Goal: Information Seeking & Learning: Learn about a topic

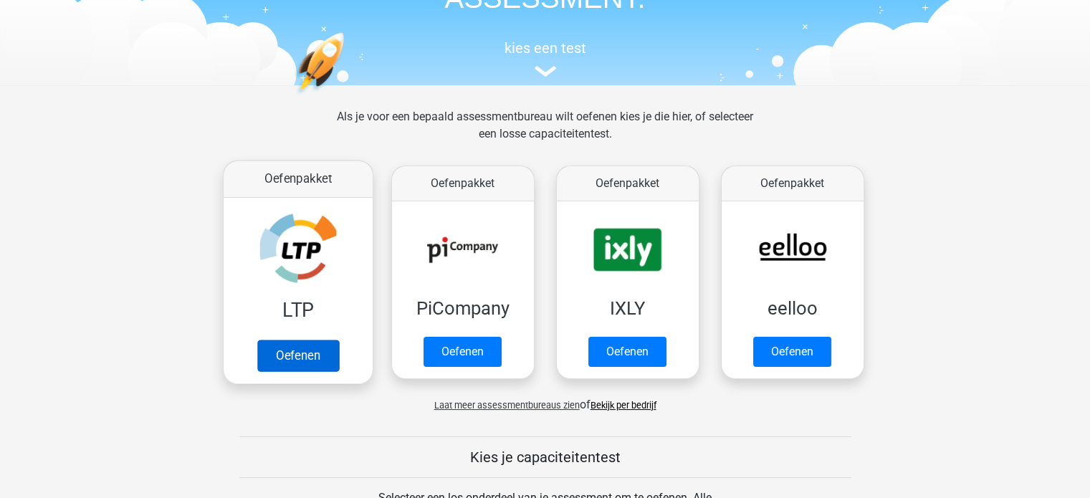
scroll to position [143, 0]
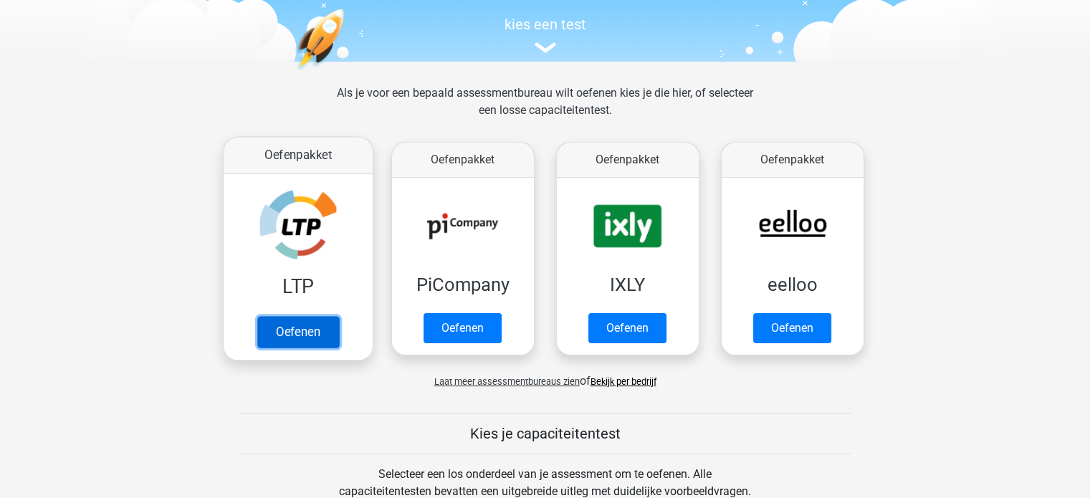
click at [296, 331] on link "Oefenen" at bounding box center [298, 332] width 82 height 32
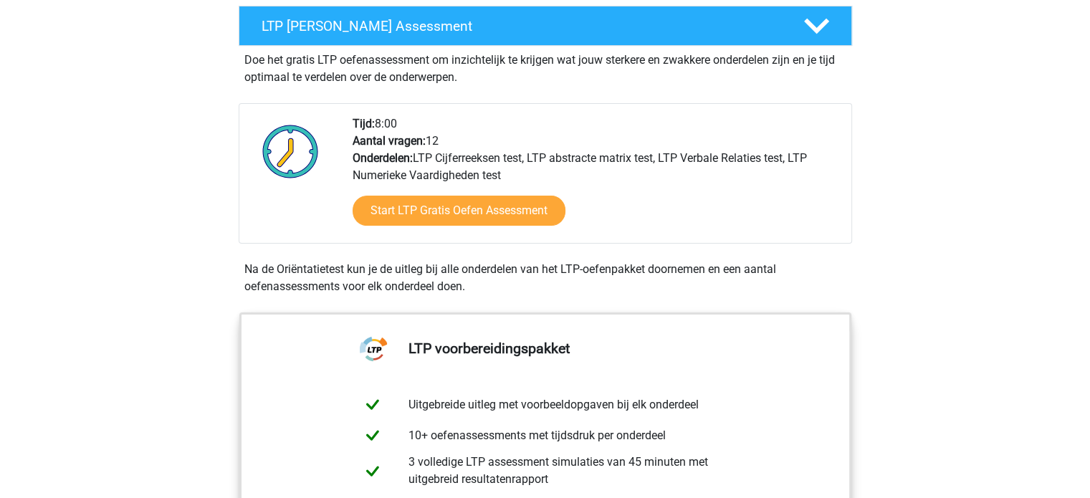
scroll to position [287, 0]
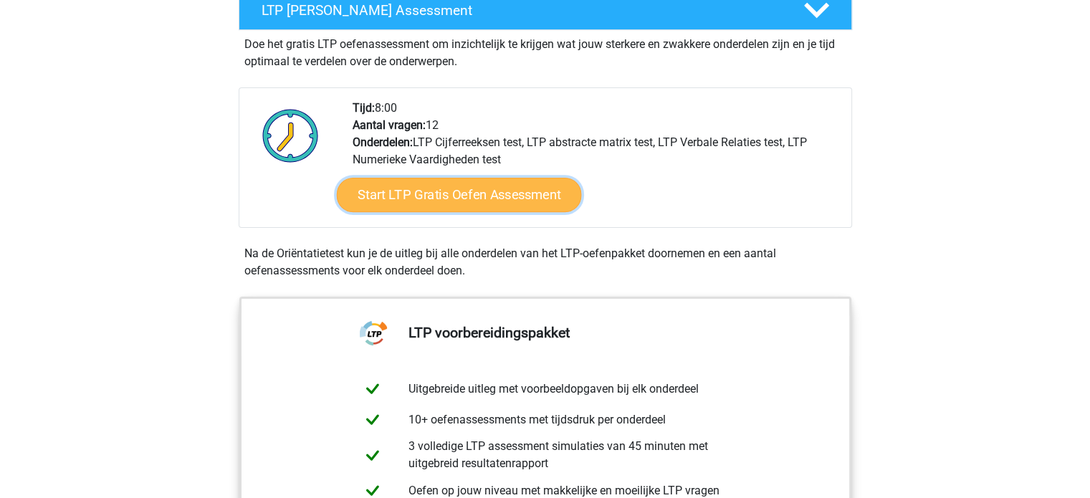
click at [460, 190] on link "Start LTP Gratis Oefen Assessment" at bounding box center [458, 195] width 245 height 34
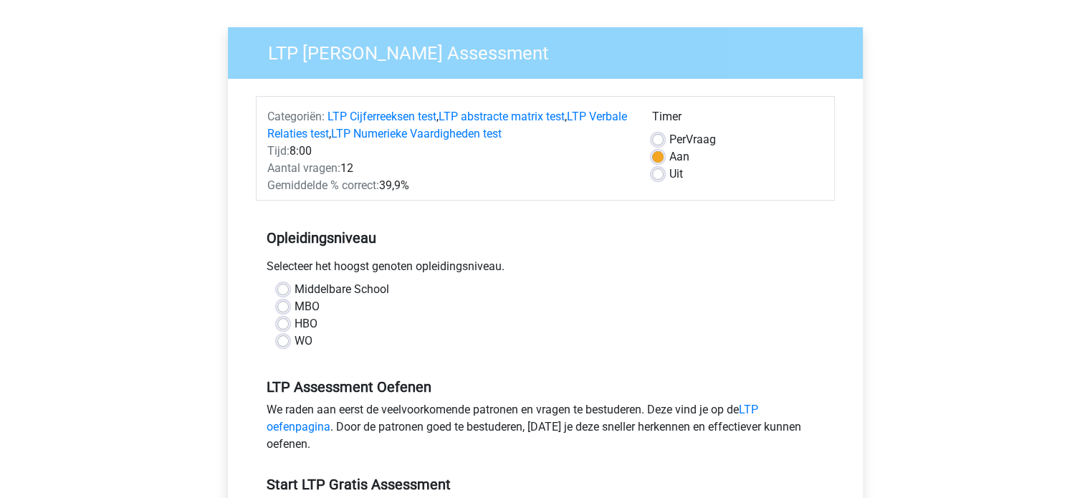
scroll to position [358, 0]
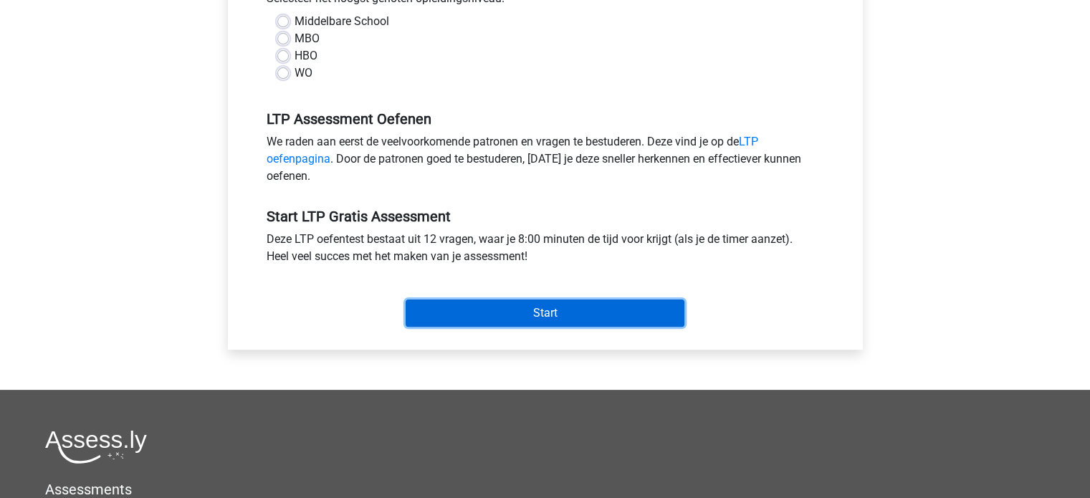
click at [535, 313] on input "Start" at bounding box center [545, 313] width 279 height 27
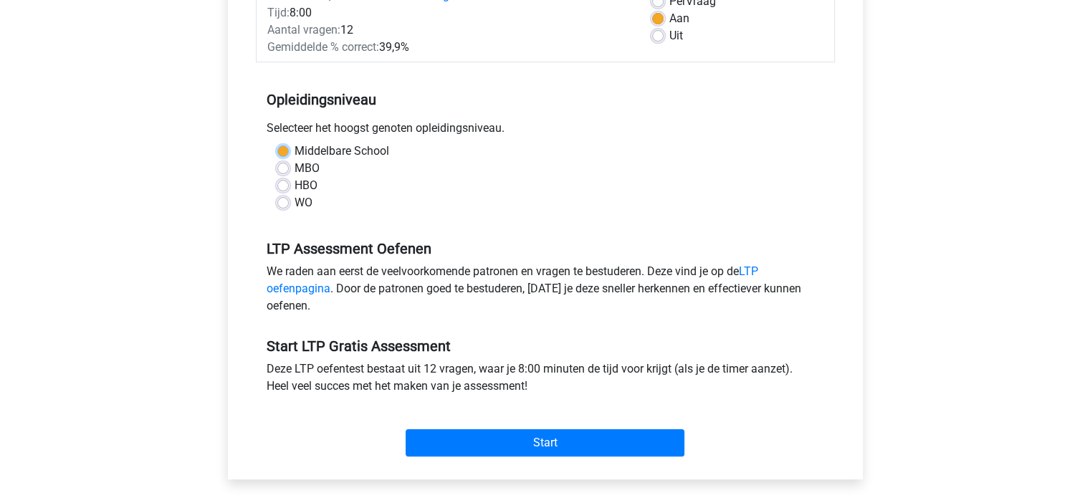
scroll to position [72, 0]
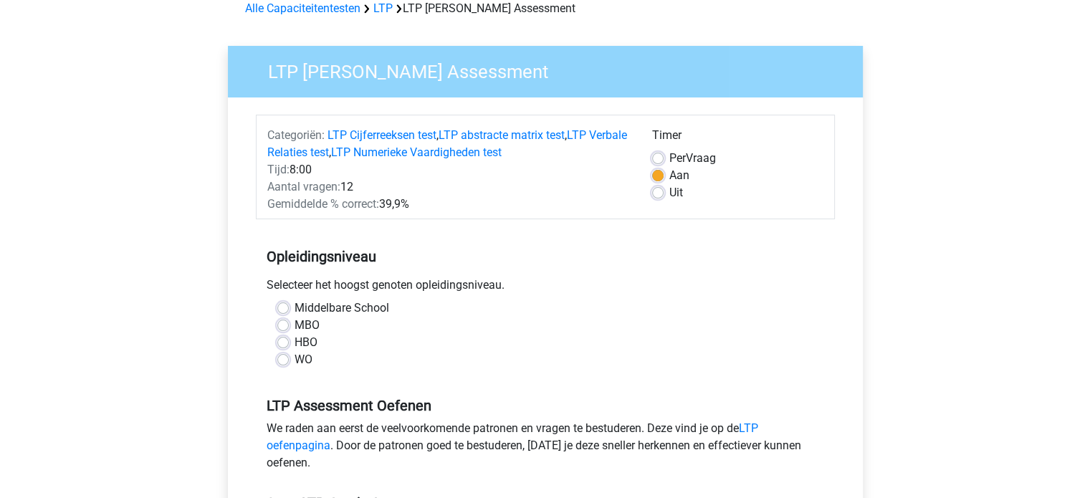
click at [614, 306] on div "Middelbare School" at bounding box center [545, 308] width 536 height 17
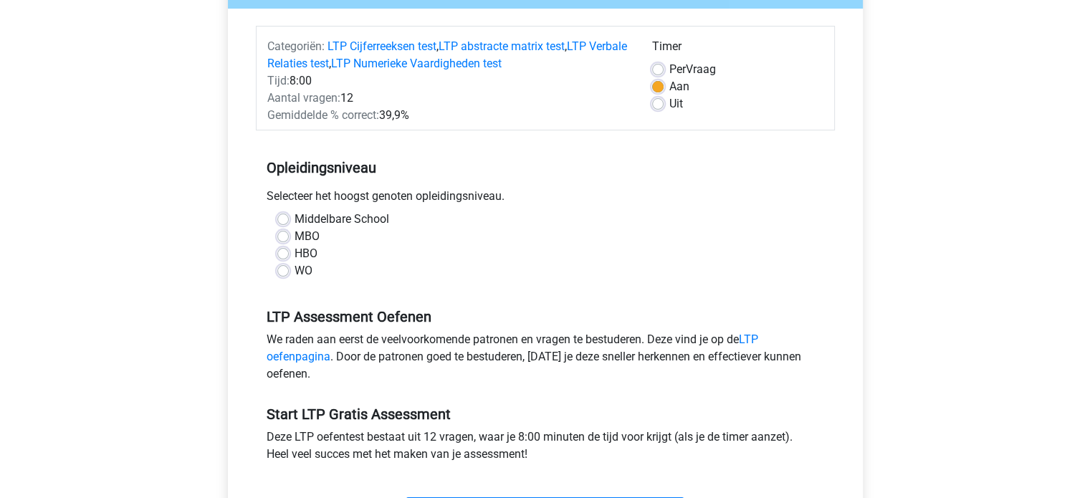
scroll to position [287, 0]
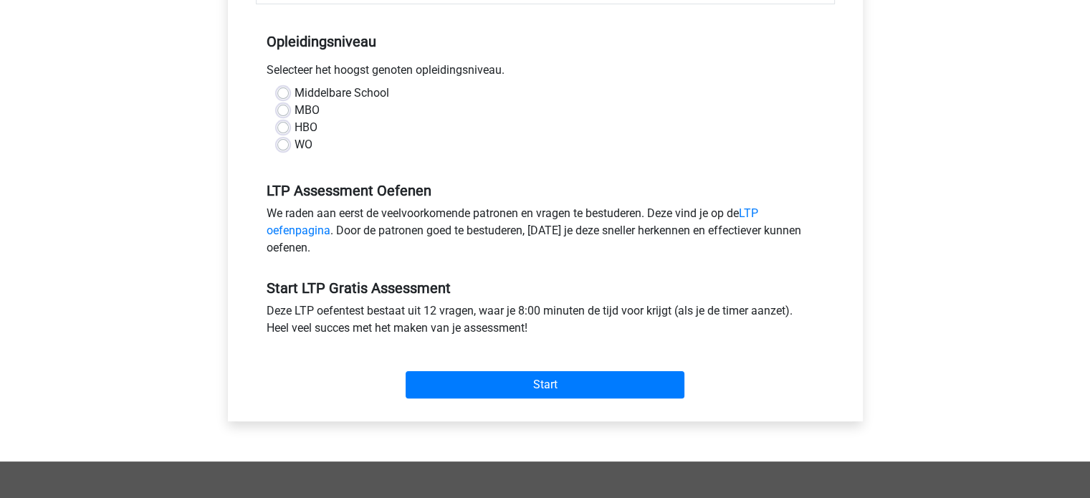
click at [295, 92] on label "Middelbare School" at bounding box center [342, 93] width 95 height 17
click at [282, 92] on input "Middelbare School" at bounding box center [282, 92] width 11 height 14
radio input "true"
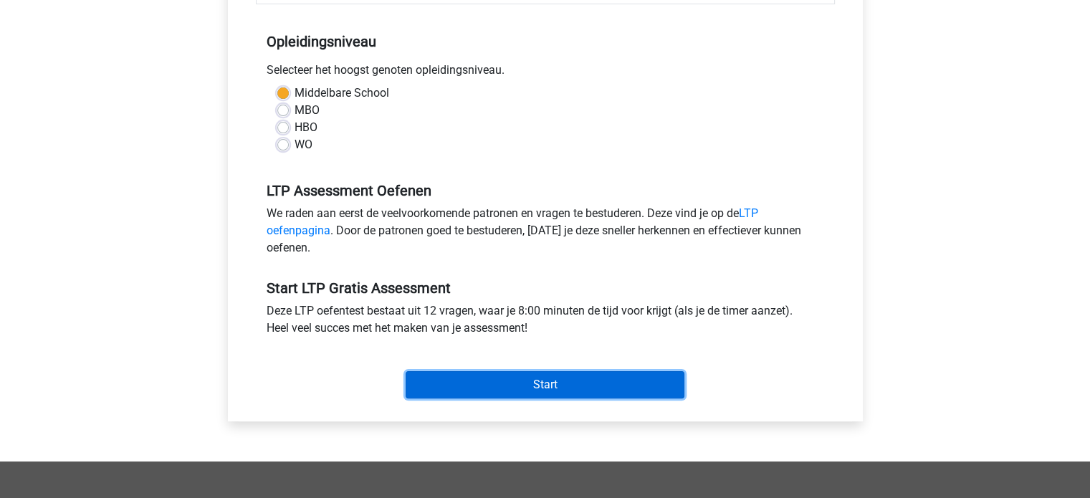
click at [556, 384] on input "Start" at bounding box center [545, 384] width 279 height 27
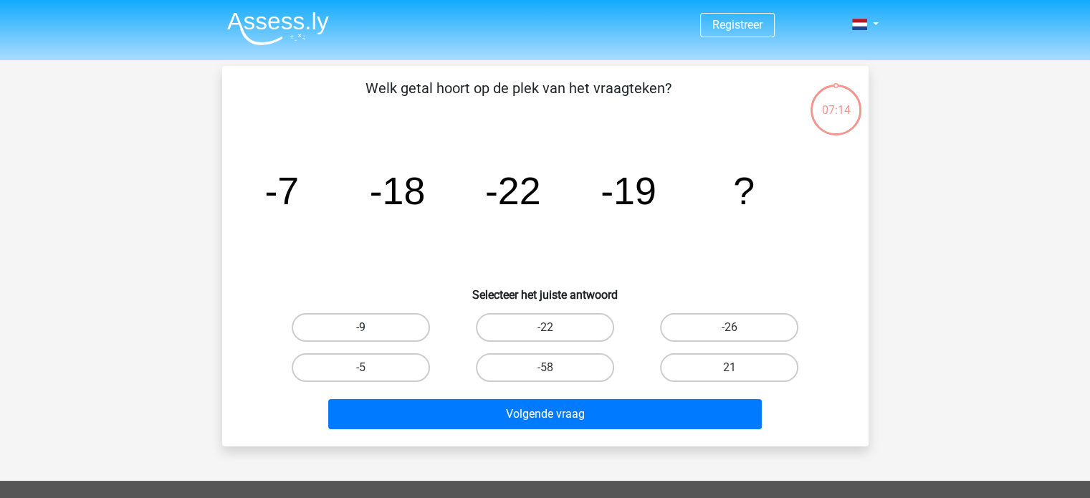
click at [370, 329] on label "-9" at bounding box center [361, 327] width 138 height 29
click at [370, 329] on input "-9" at bounding box center [365, 332] width 9 height 9
radio input "true"
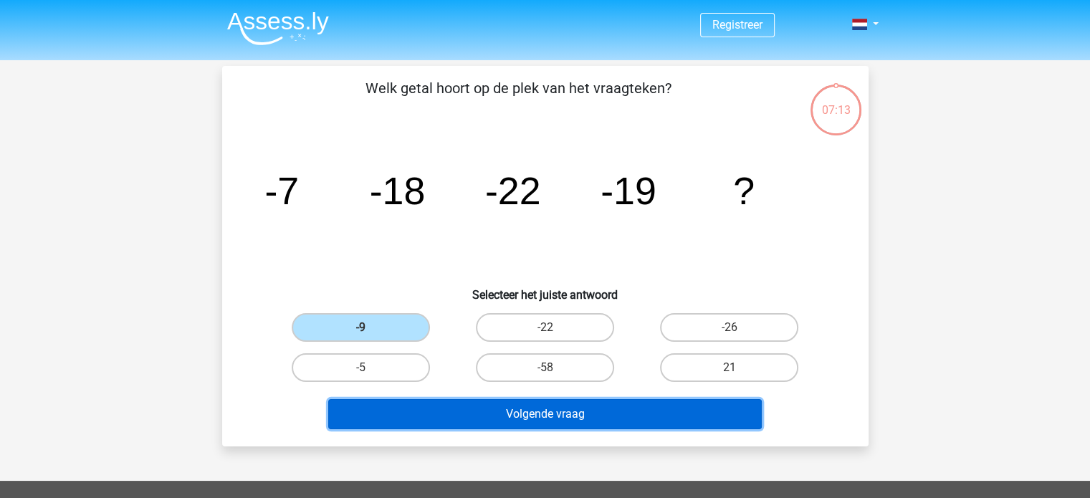
click at [534, 417] on button "Volgende vraag" at bounding box center [545, 414] width 434 height 30
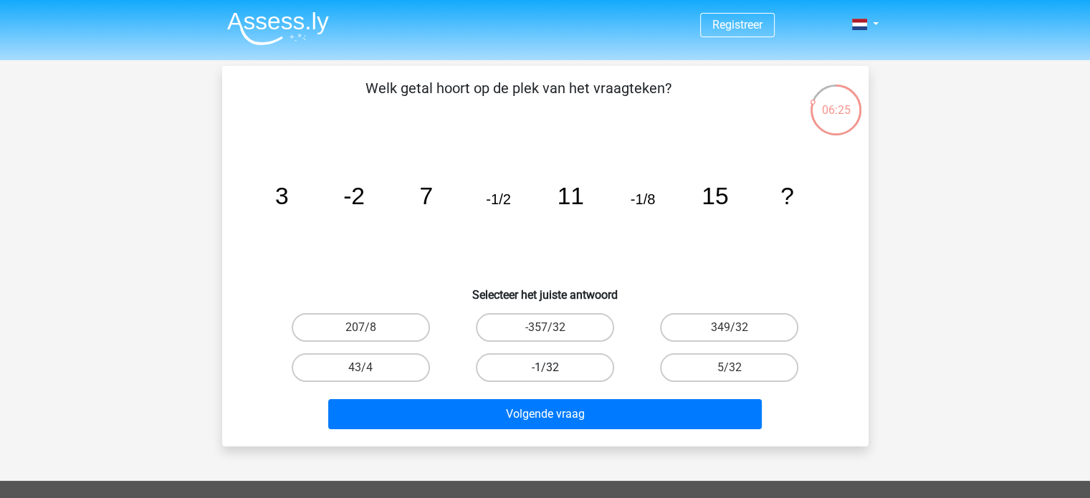
click at [573, 372] on label "-1/32" at bounding box center [545, 367] width 138 height 29
click at [554, 372] on input "-1/32" at bounding box center [549, 372] width 9 height 9
radio input "true"
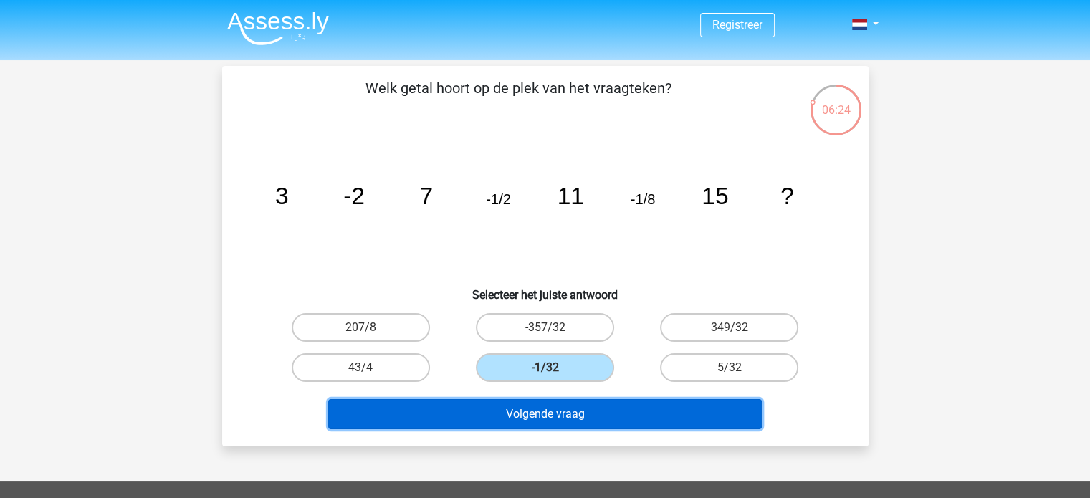
click at [556, 411] on button "Volgende vraag" at bounding box center [545, 414] width 434 height 30
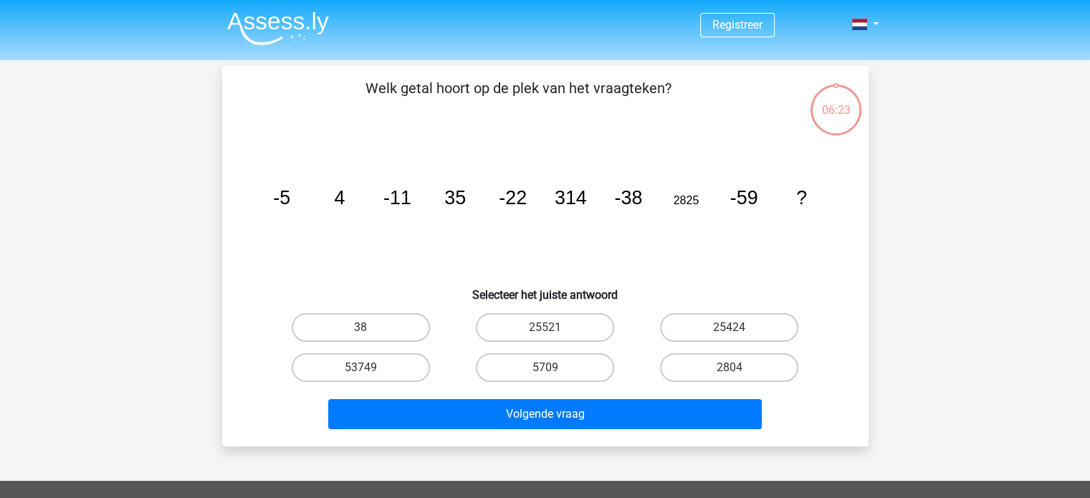
scroll to position [66, 0]
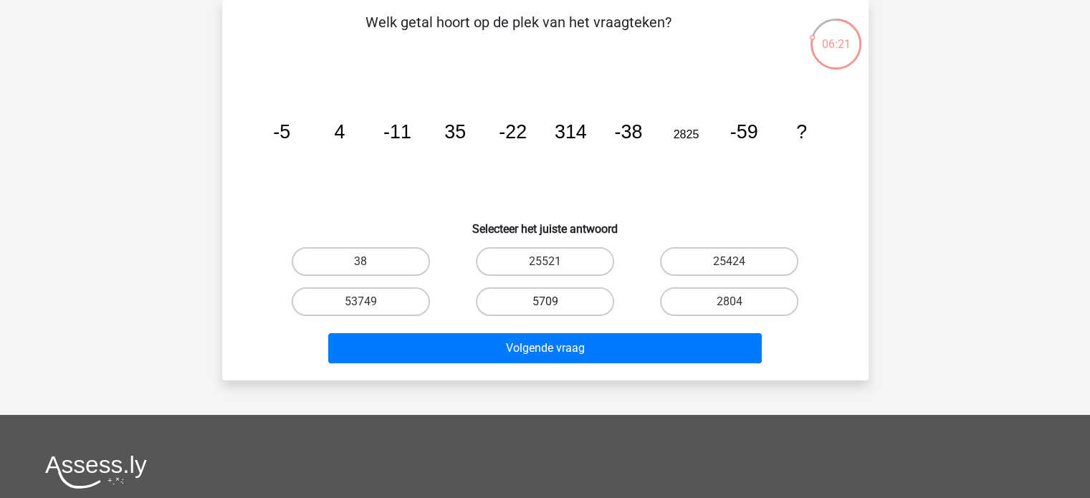
click at [558, 297] on label "5709" at bounding box center [545, 301] width 138 height 29
click at [554, 302] on input "5709" at bounding box center [549, 306] width 9 height 9
radio input "true"
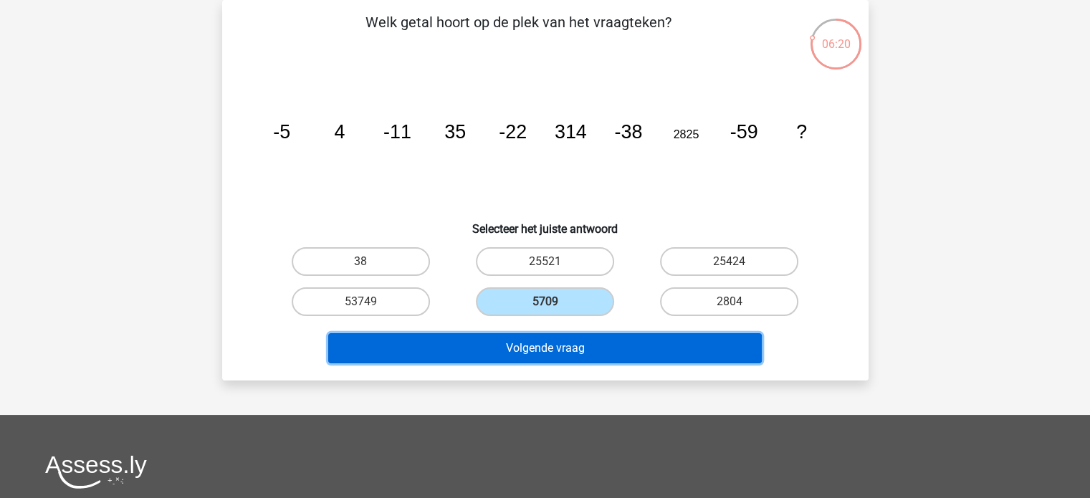
click at [549, 338] on button "Volgende vraag" at bounding box center [545, 348] width 434 height 30
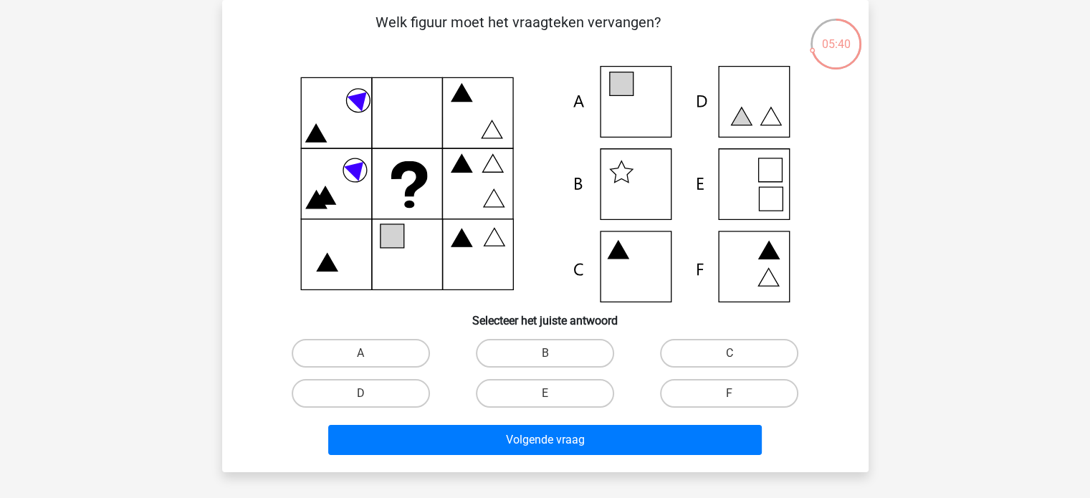
click at [742, 194] on icon at bounding box center [546, 184] width 578 height 237
click at [538, 393] on label "E" at bounding box center [545, 393] width 138 height 29
click at [545, 394] on input "E" at bounding box center [549, 398] width 9 height 9
radio input "true"
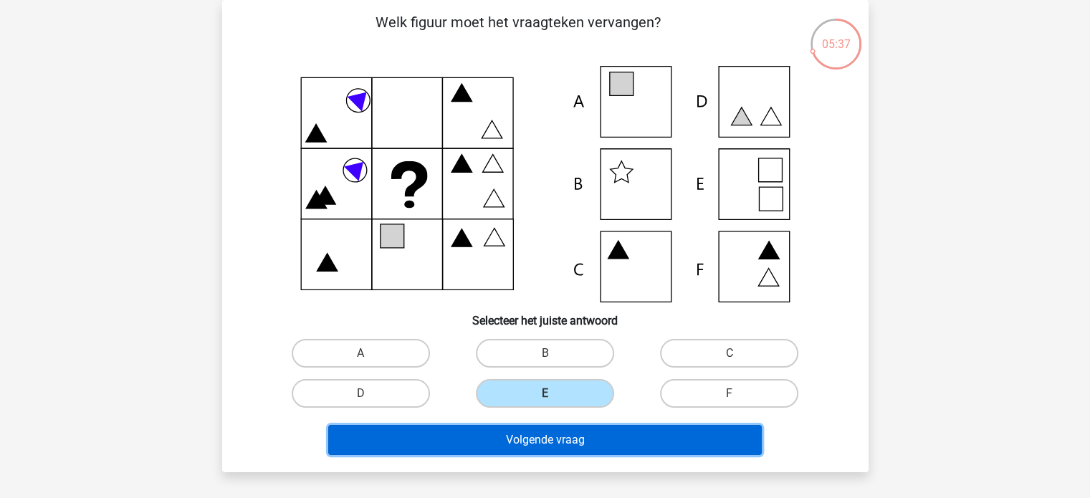
click at [546, 444] on button "Volgende vraag" at bounding box center [545, 440] width 434 height 30
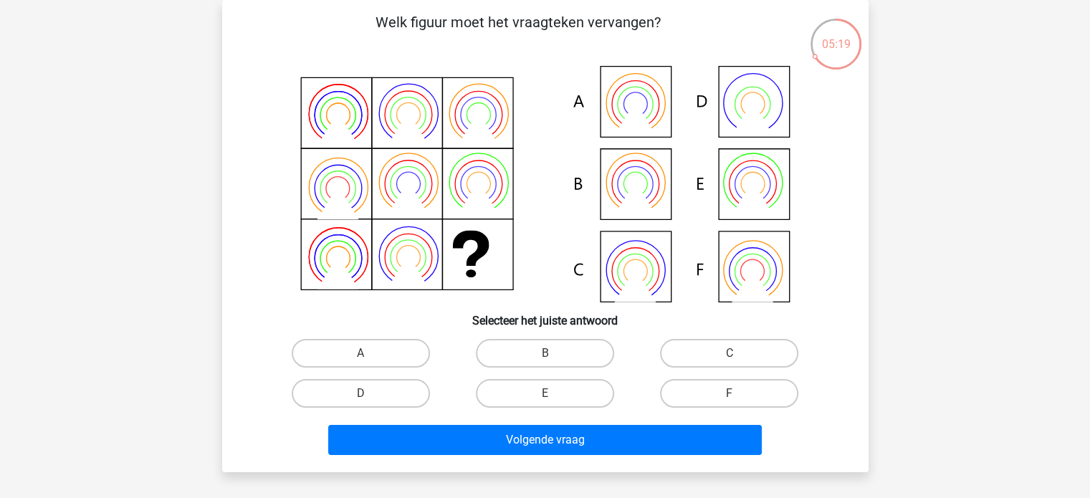
click at [634, 108] on icon at bounding box center [634, 118] width 41 height 33
click at [363, 352] on label "A" at bounding box center [361, 353] width 138 height 29
click at [363, 353] on input "A" at bounding box center [365, 357] width 9 height 9
radio input "true"
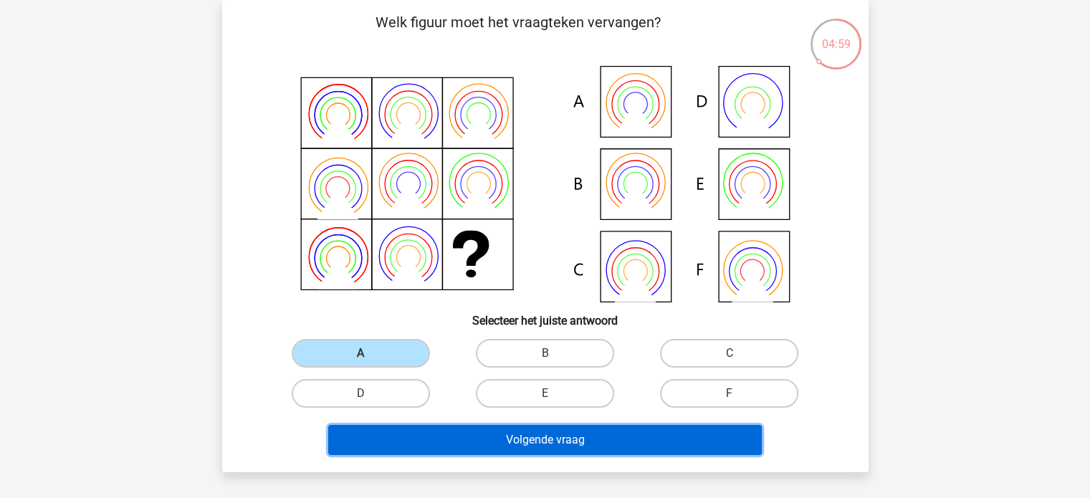
click at [551, 437] on button "Volgende vraag" at bounding box center [545, 440] width 434 height 30
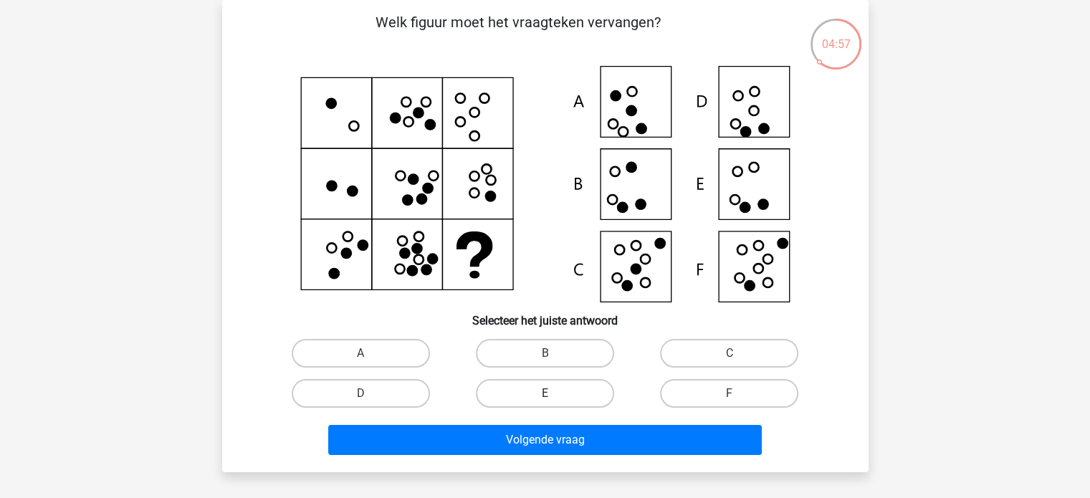
click at [556, 390] on label "E" at bounding box center [545, 393] width 138 height 29
click at [554, 394] on input "E" at bounding box center [549, 398] width 9 height 9
radio input "true"
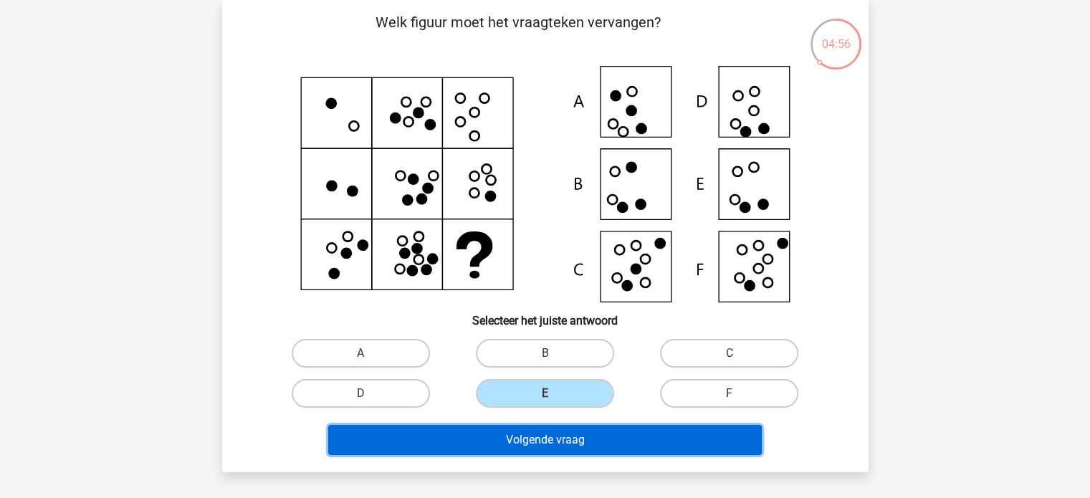
click at [528, 427] on button "Volgende vraag" at bounding box center [545, 440] width 434 height 30
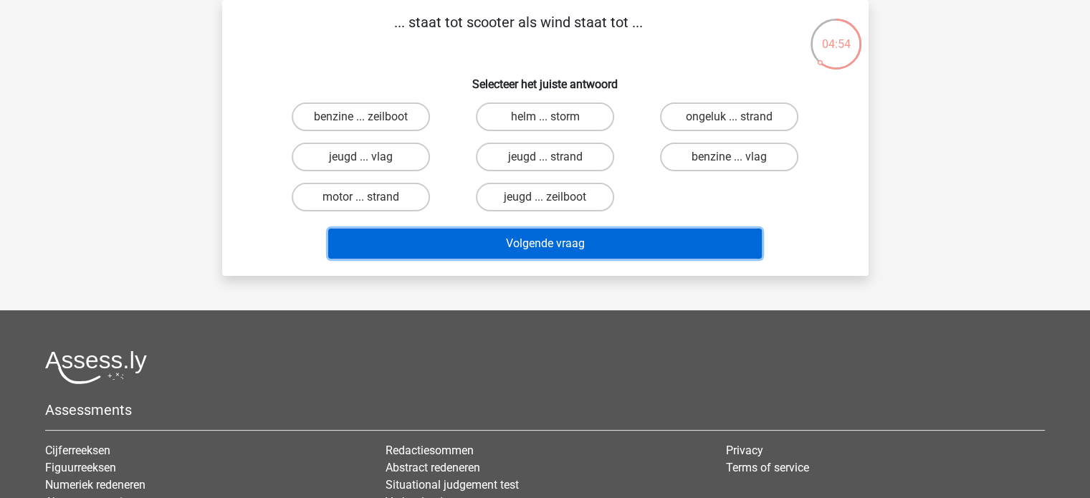
click at [553, 239] on button "Volgende vraag" at bounding box center [545, 244] width 434 height 30
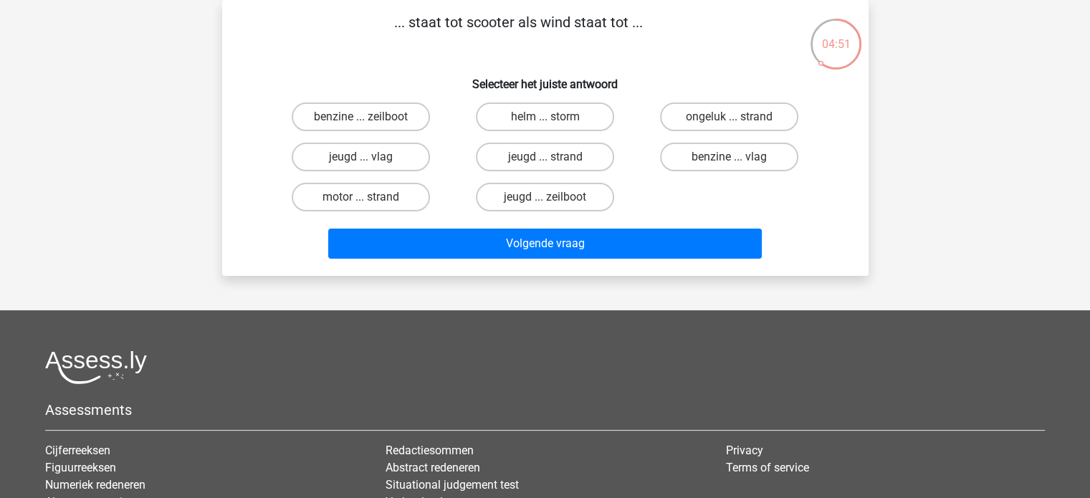
click at [437, 194] on div "motor ... strand" at bounding box center [361, 197] width 173 height 29
click at [379, 194] on label "motor ... strand" at bounding box center [361, 197] width 138 height 29
click at [370, 197] on input "motor ... strand" at bounding box center [365, 201] width 9 height 9
radio input "true"
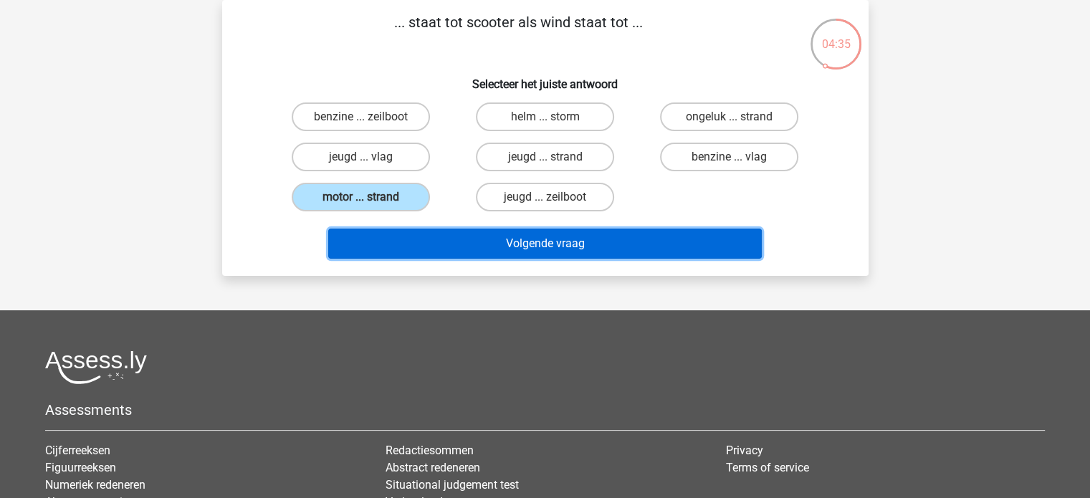
click at [529, 240] on button "Volgende vraag" at bounding box center [545, 244] width 434 height 30
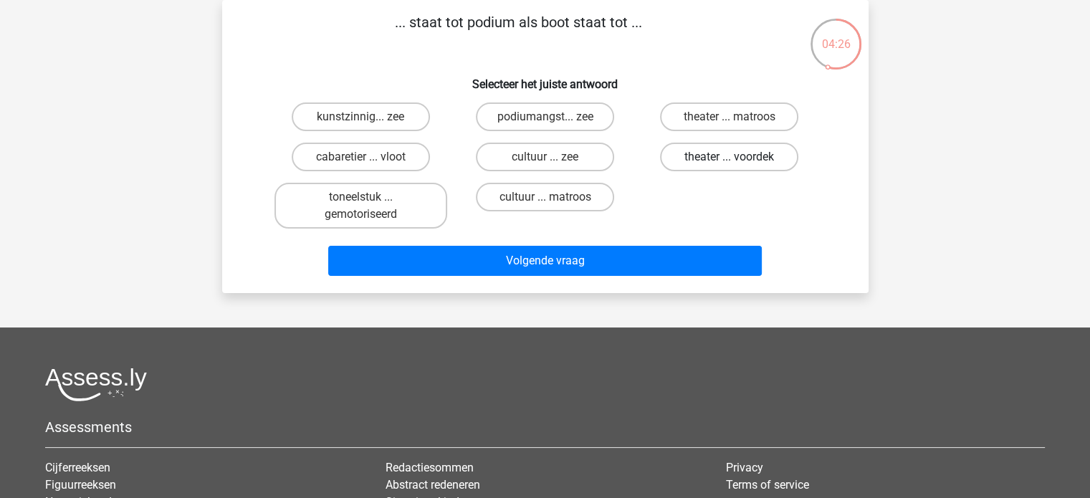
click at [710, 158] on label "theater ... voordek" at bounding box center [729, 157] width 138 height 29
click at [730, 158] on input "theater ... voordek" at bounding box center [734, 161] width 9 height 9
radio input "true"
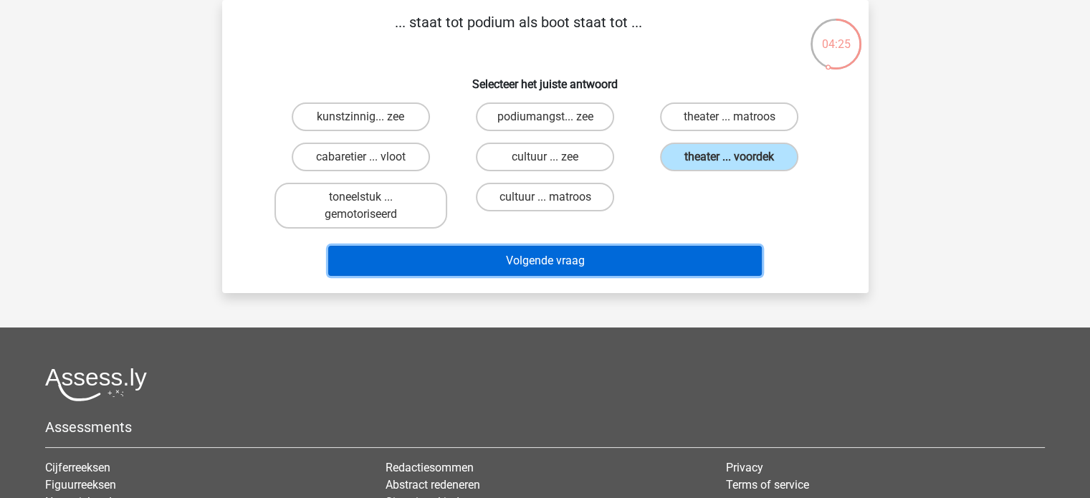
click at [568, 260] on button "Volgende vraag" at bounding box center [545, 261] width 434 height 30
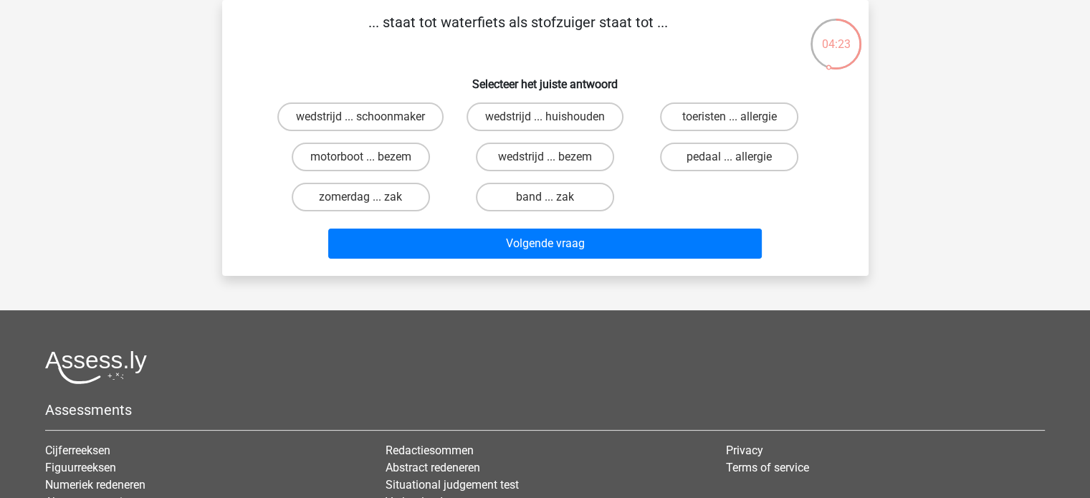
click at [549, 197] on input "band ... zak" at bounding box center [549, 201] width 9 height 9
radio input "true"
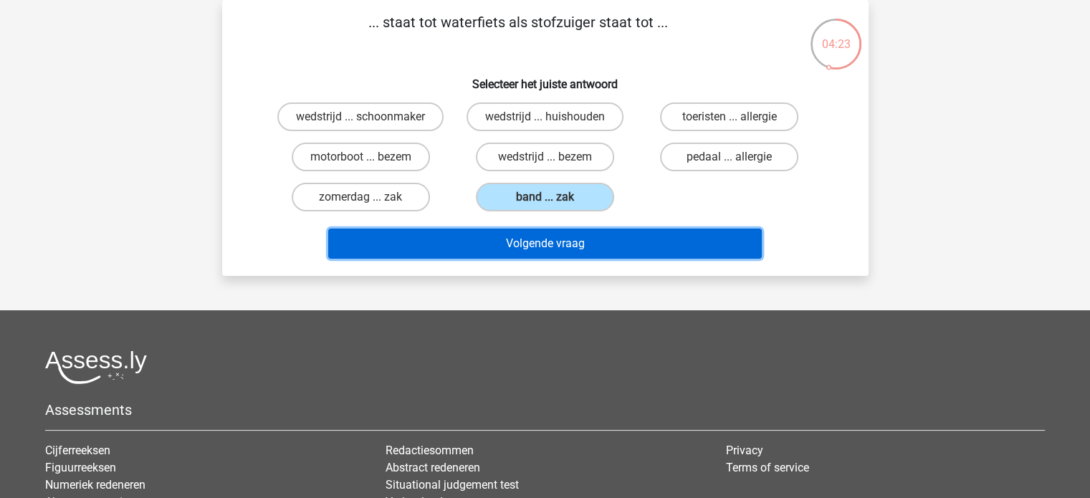
click at [528, 234] on button "Volgende vraag" at bounding box center [545, 244] width 434 height 30
